Goal: Transaction & Acquisition: Book appointment/travel/reservation

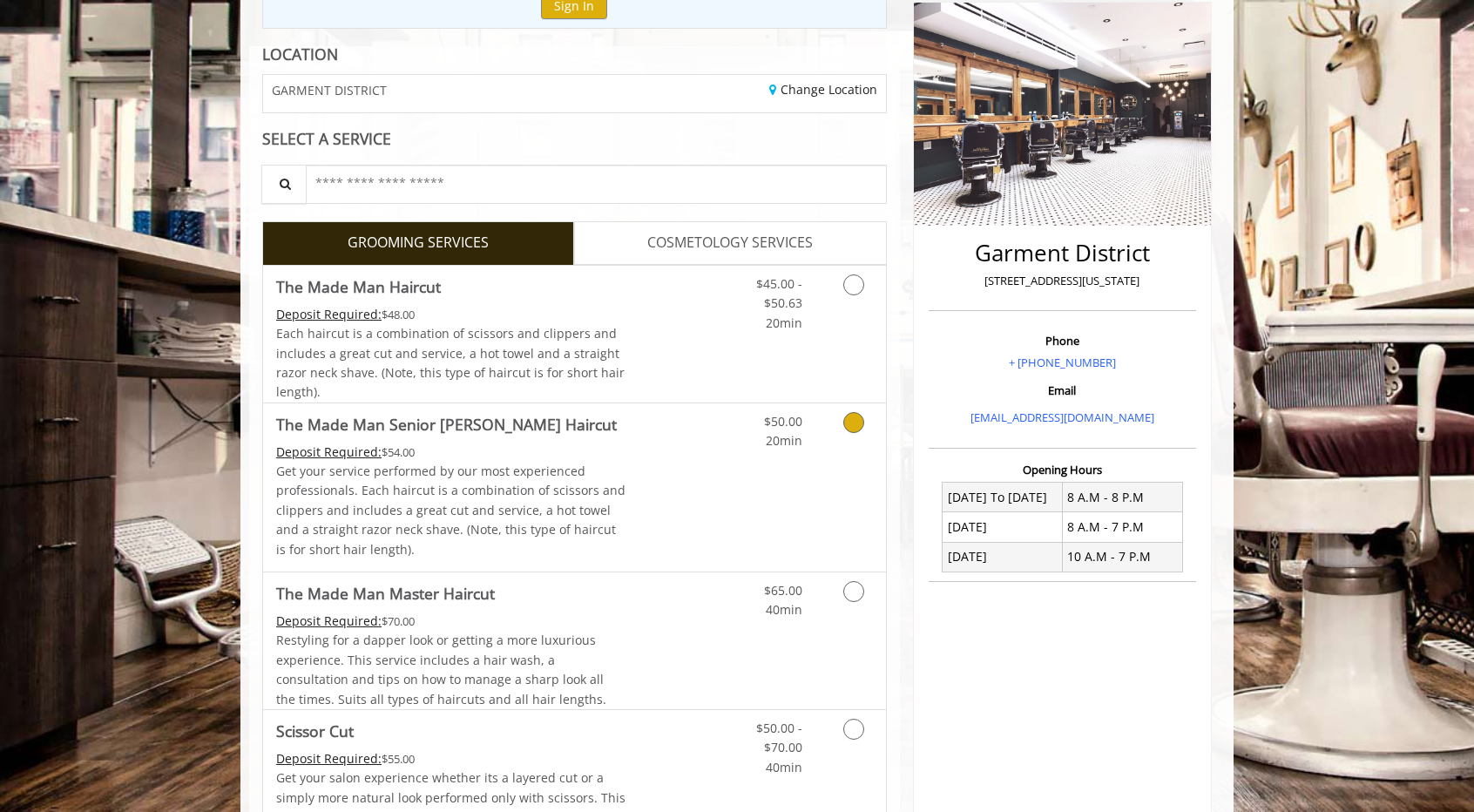
scroll to position [219, 0]
click at [856, 276] on icon "Grooming services" at bounding box center [855, 286] width 21 height 21
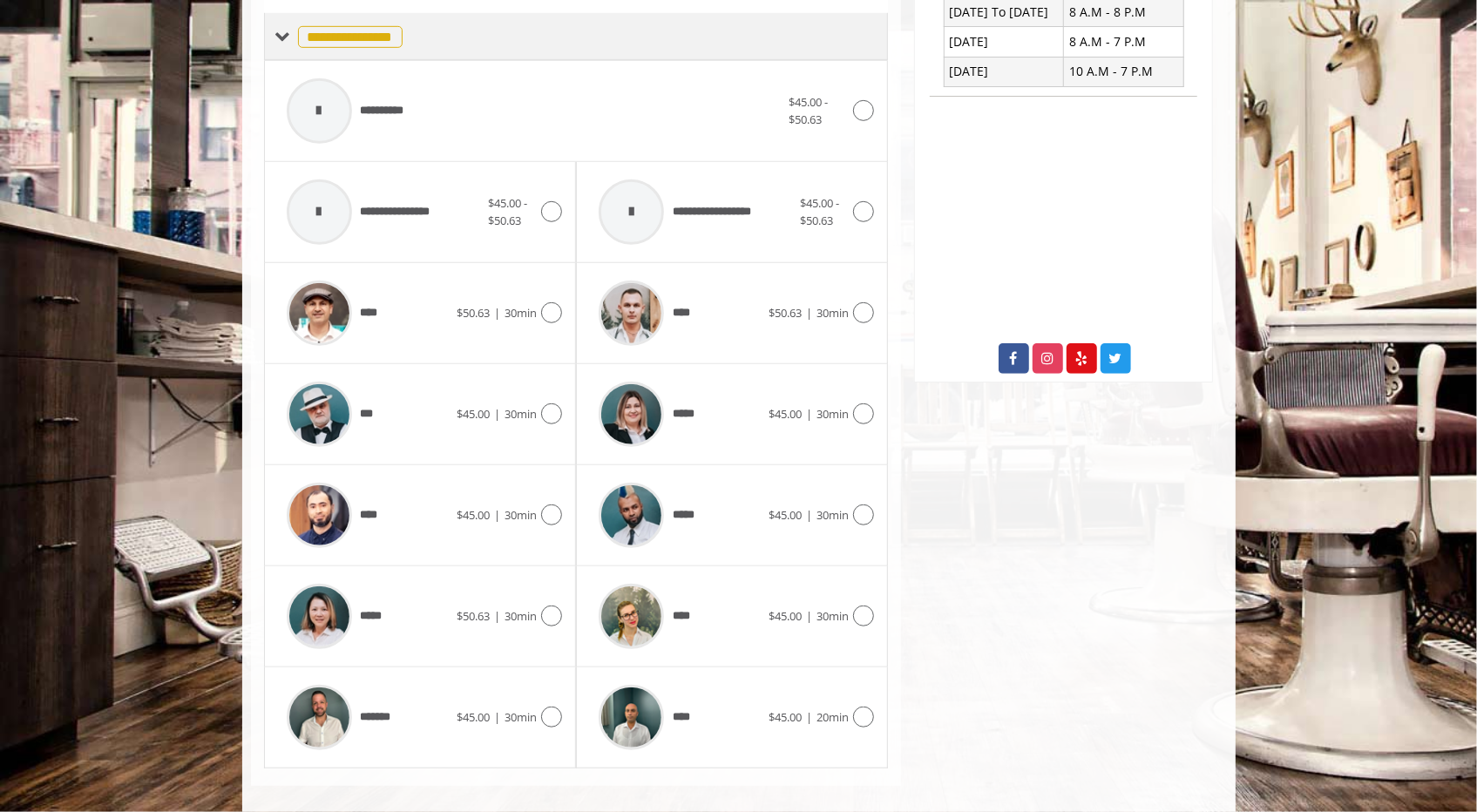
scroll to position [715, 0]
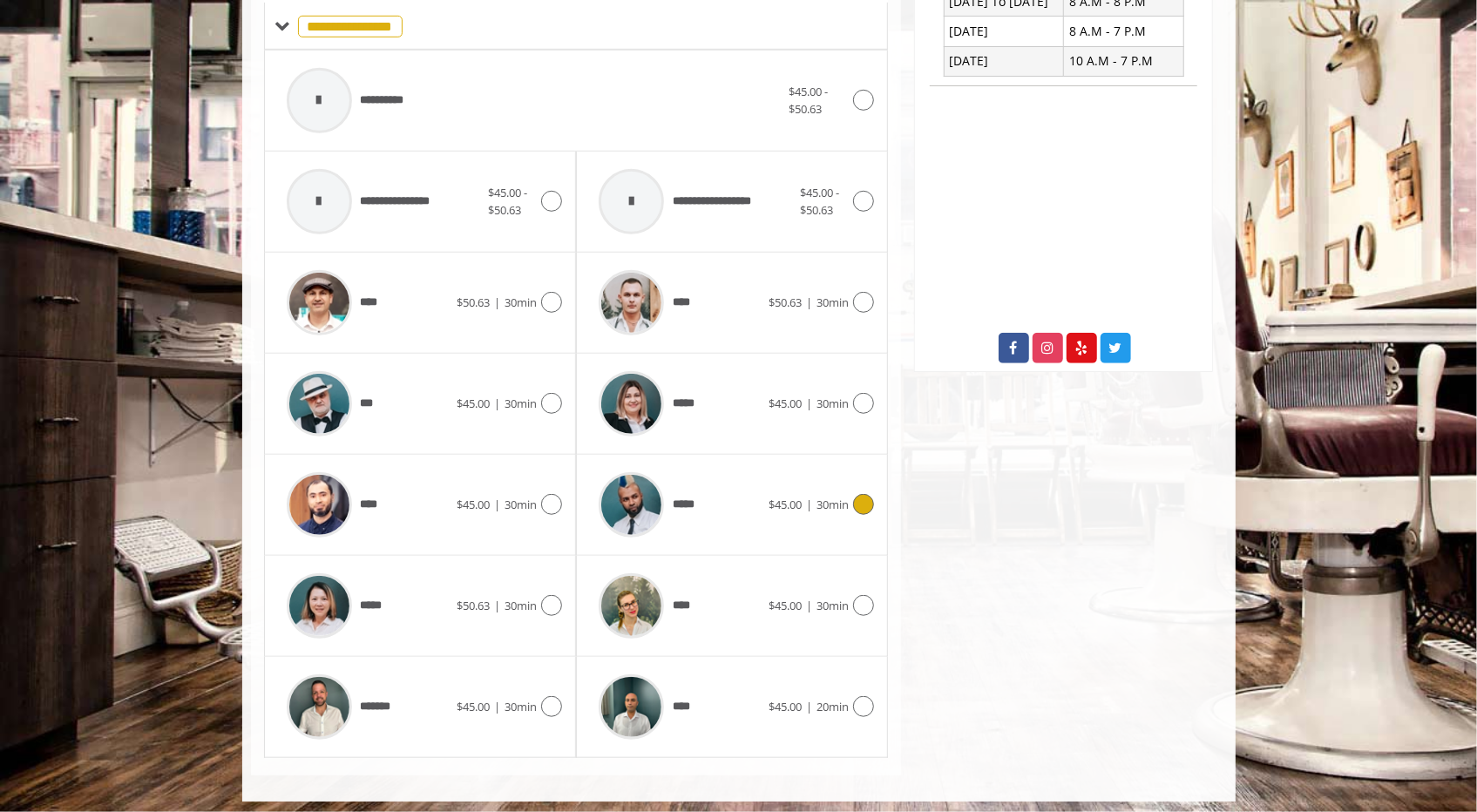
click at [857, 502] on icon at bounding box center [863, 505] width 21 height 21
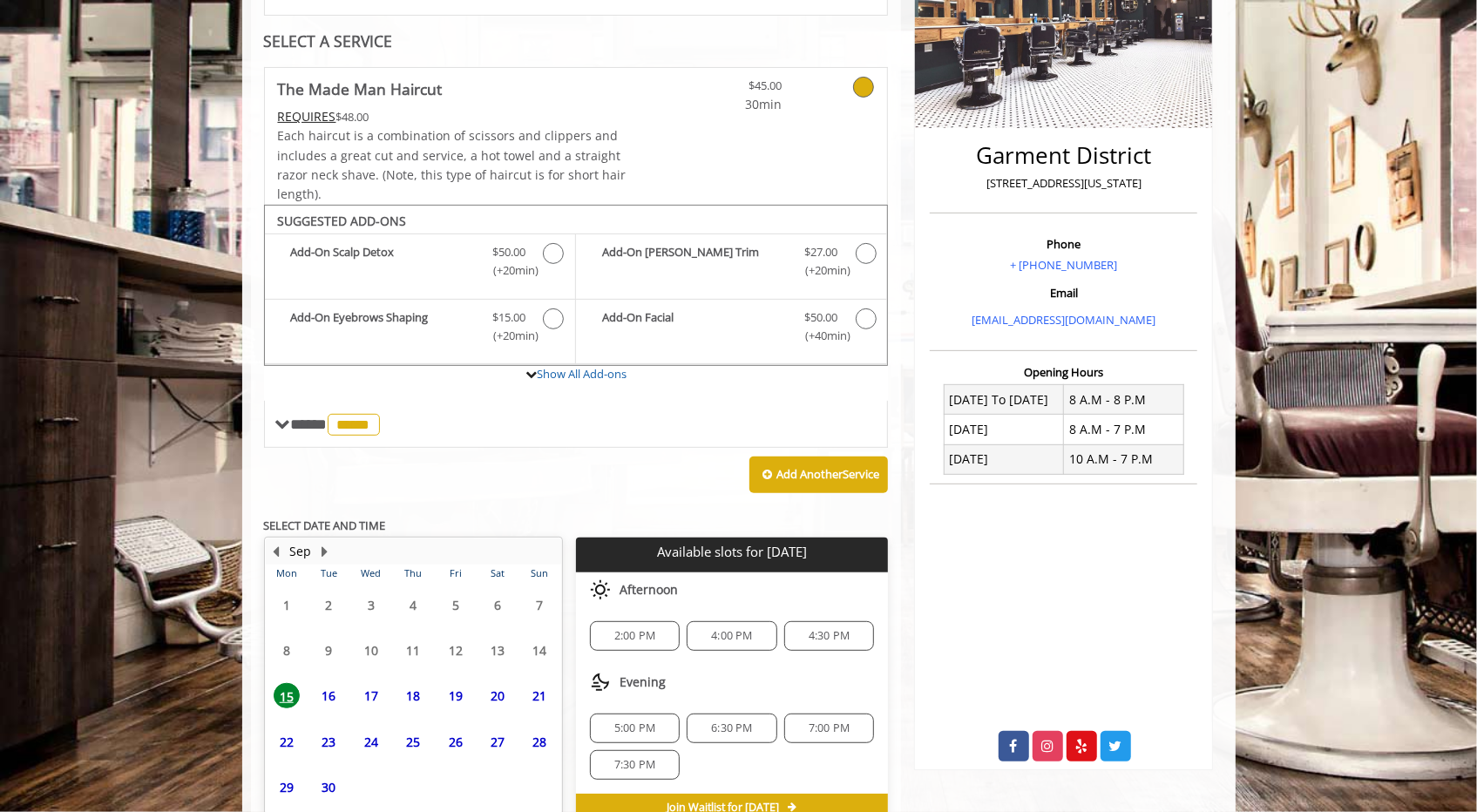
scroll to position [406, 0]
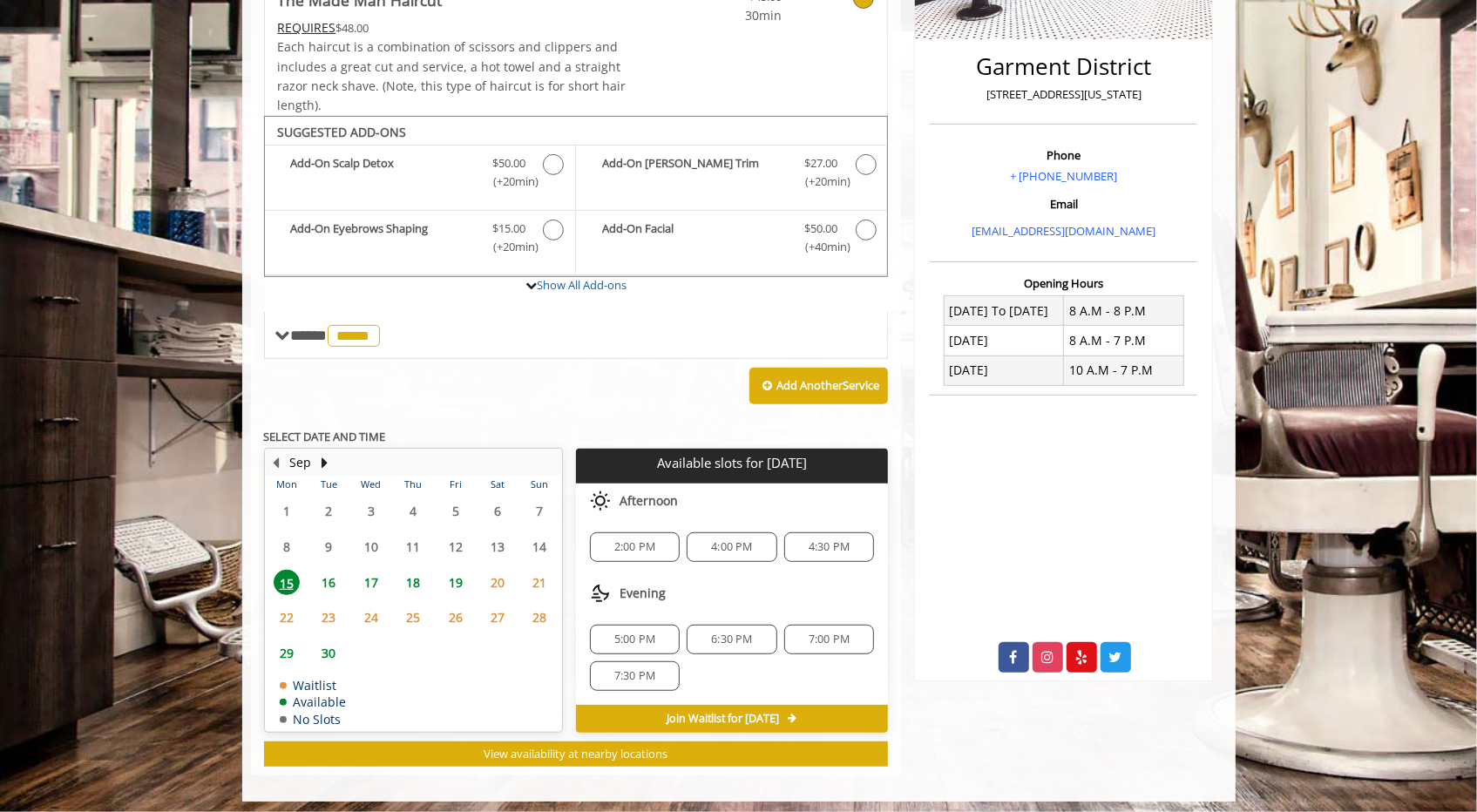
click at [713, 634] on span "6:30 PM" at bounding box center [732, 640] width 41 height 14
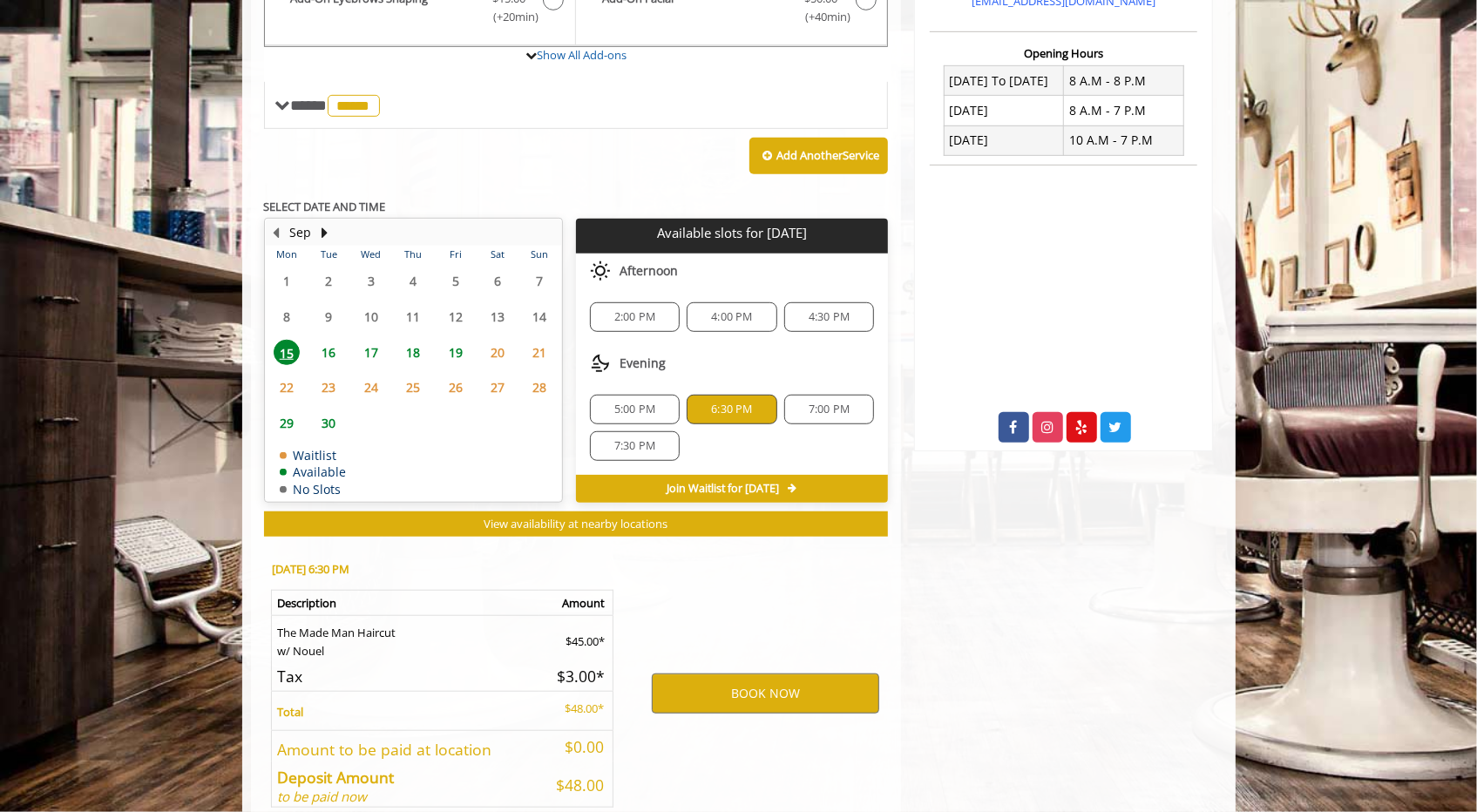
scroll to position [720, 0]
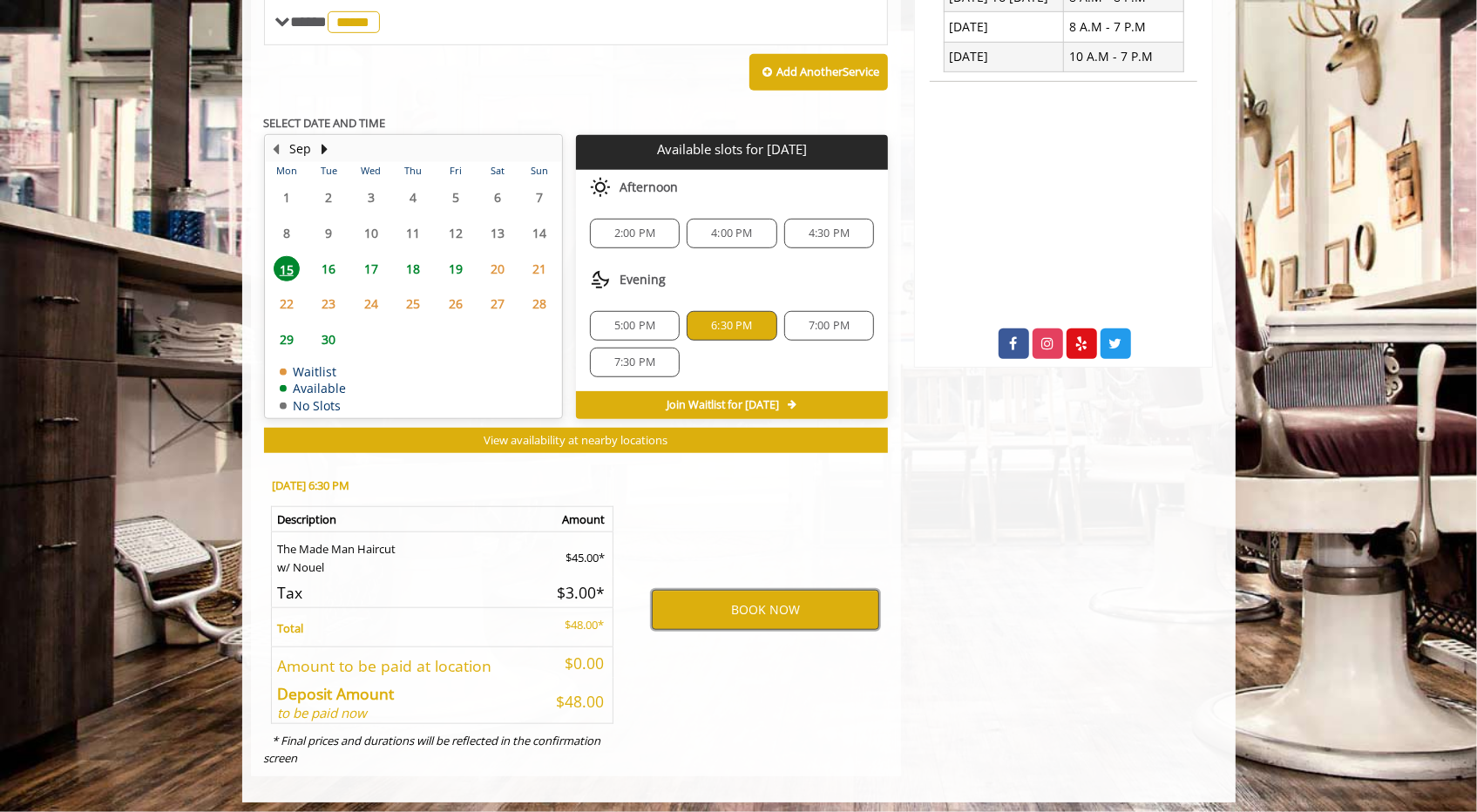
click at [762, 604] on button "BOOK NOW" at bounding box center [766, 610] width 227 height 40
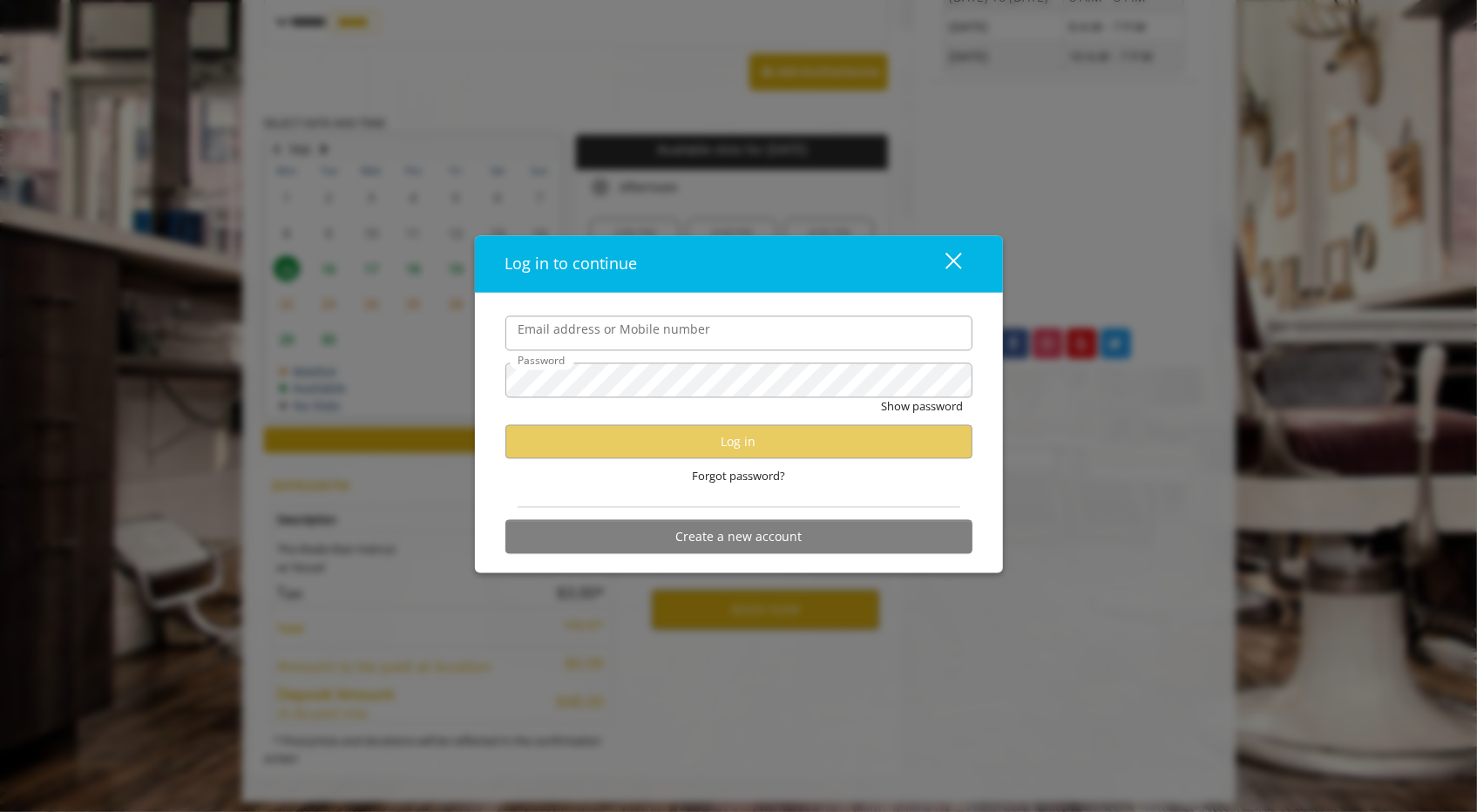
click at [610, 338] on label "Email address or Mobile number" at bounding box center [615, 330] width 210 height 19
click at [610, 338] on input "Email address or Mobile number" at bounding box center [738, 334] width 467 height 35
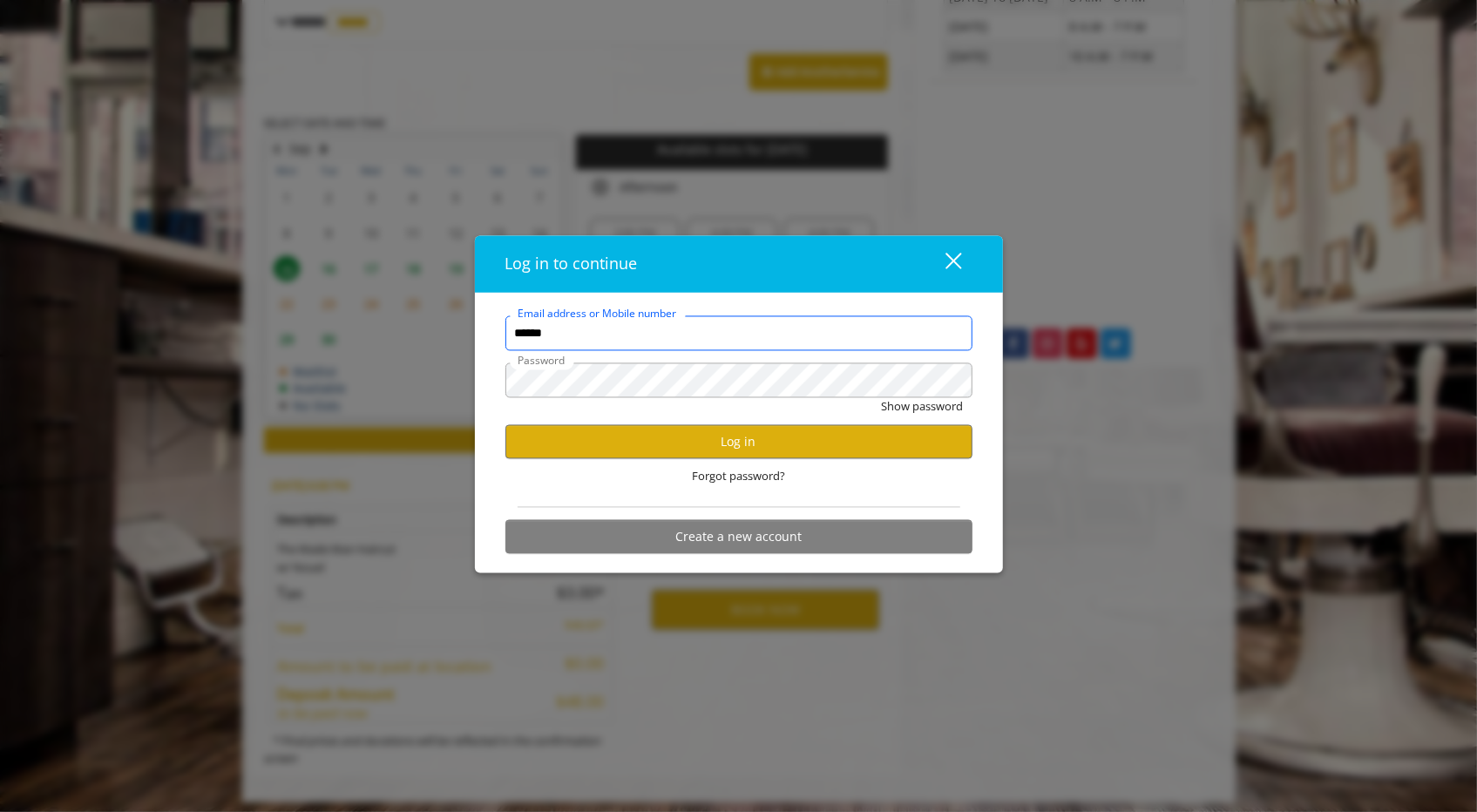
type input "**********"
click at [659, 442] on button "Log in" at bounding box center [738, 441] width 467 height 34
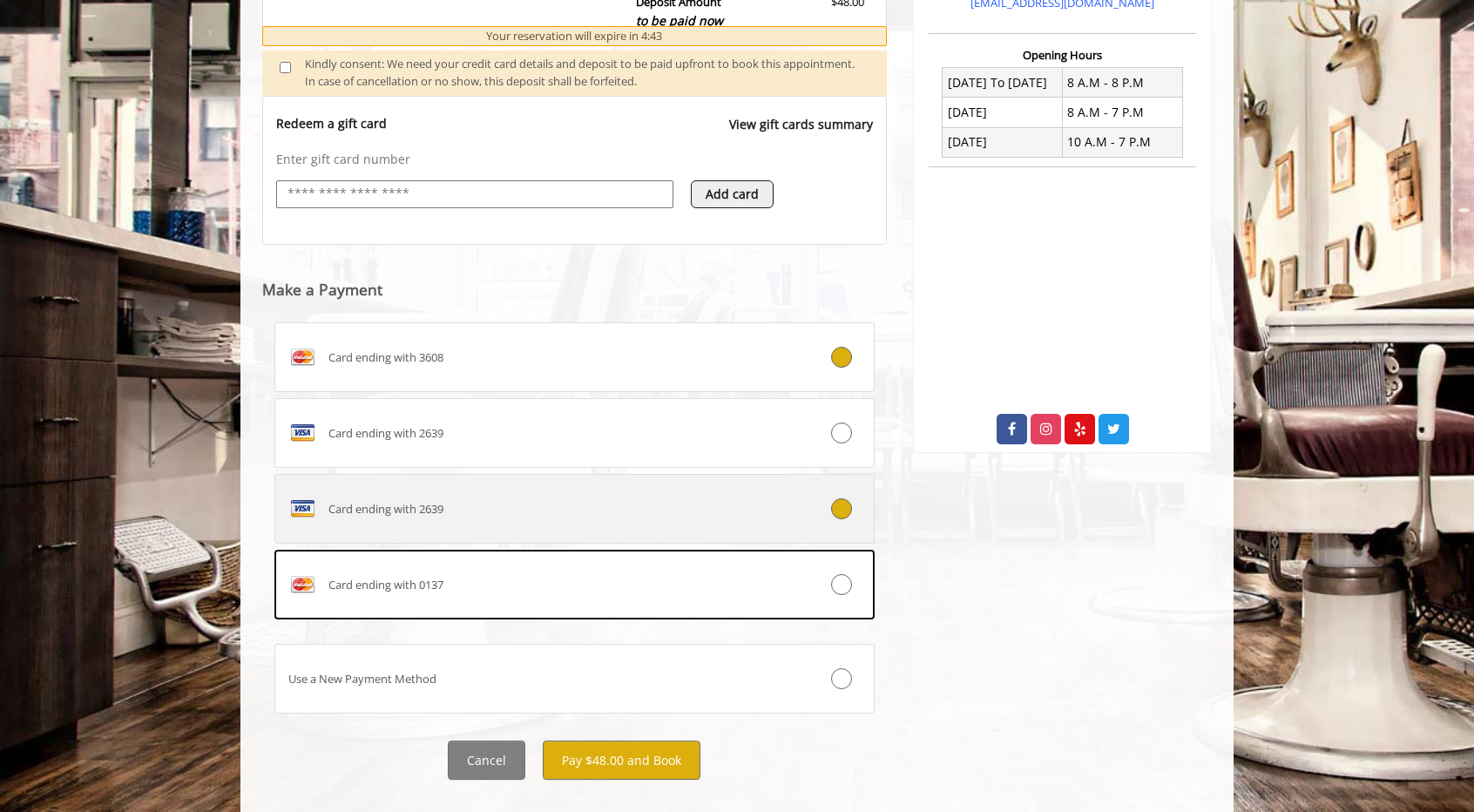
scroll to position [661, 0]
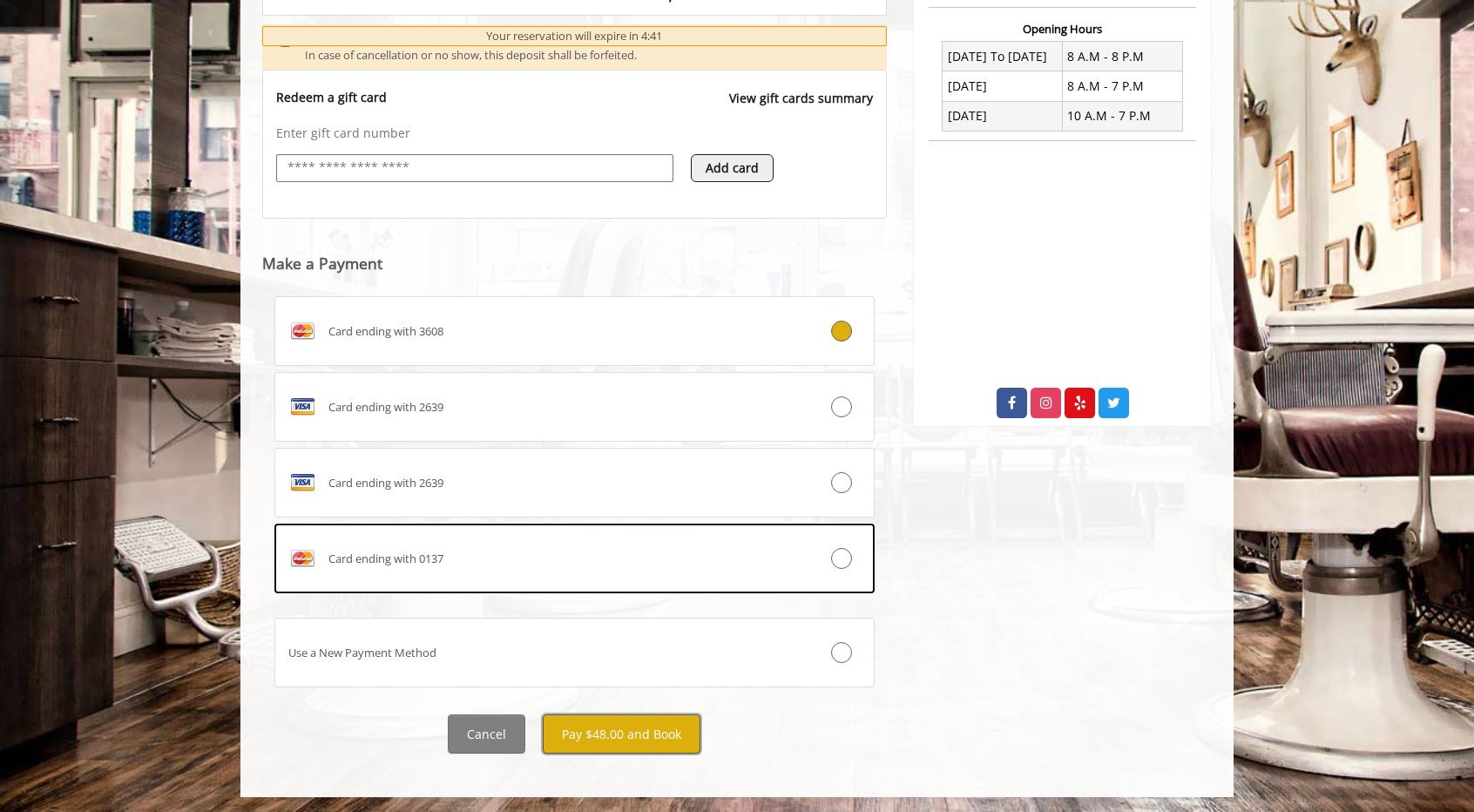
click at [589, 728] on button "Pay $48.00 and Book" at bounding box center [621, 734] width 158 height 40
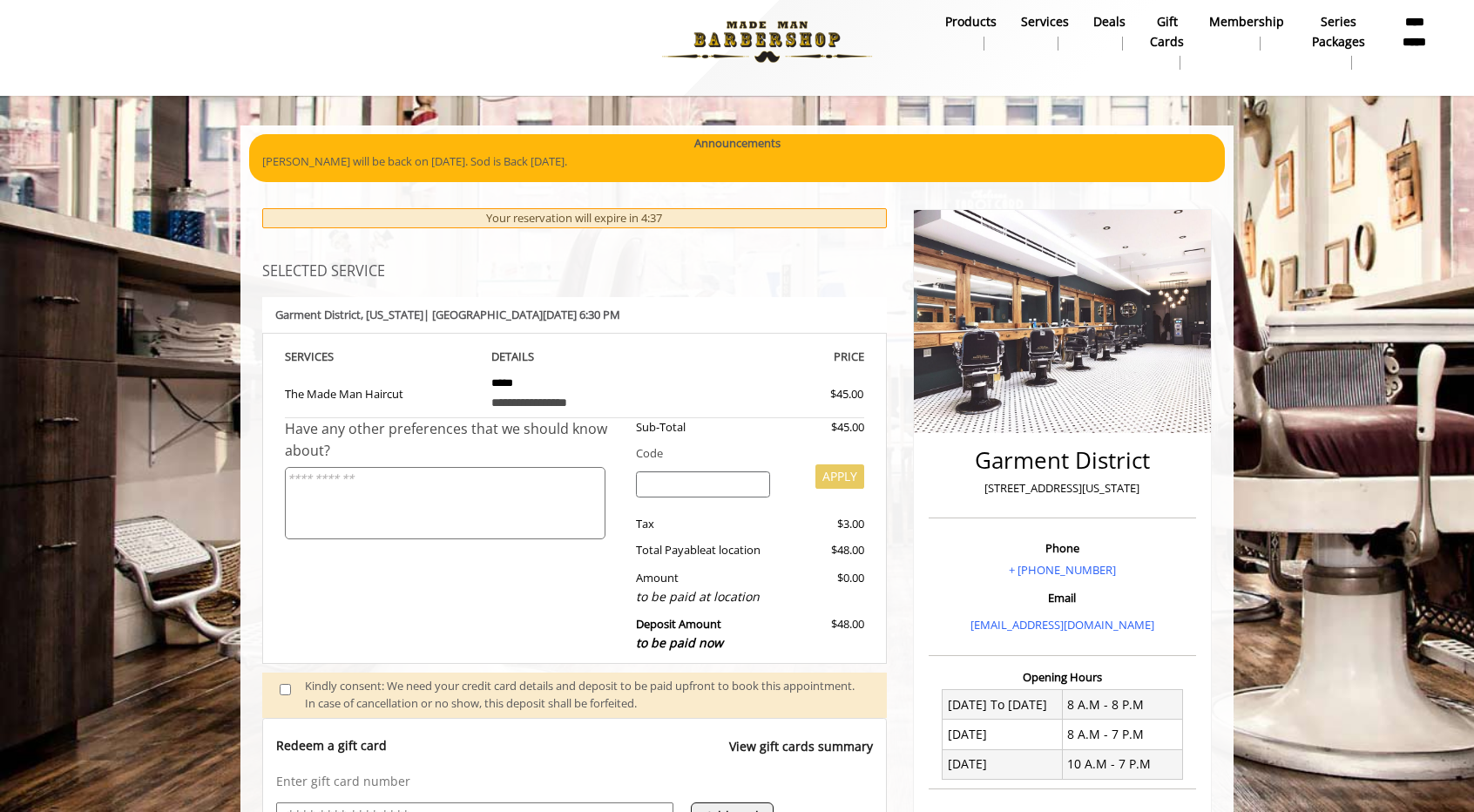
scroll to position [0, 0]
